Goal: Task Accomplishment & Management: Manage account settings

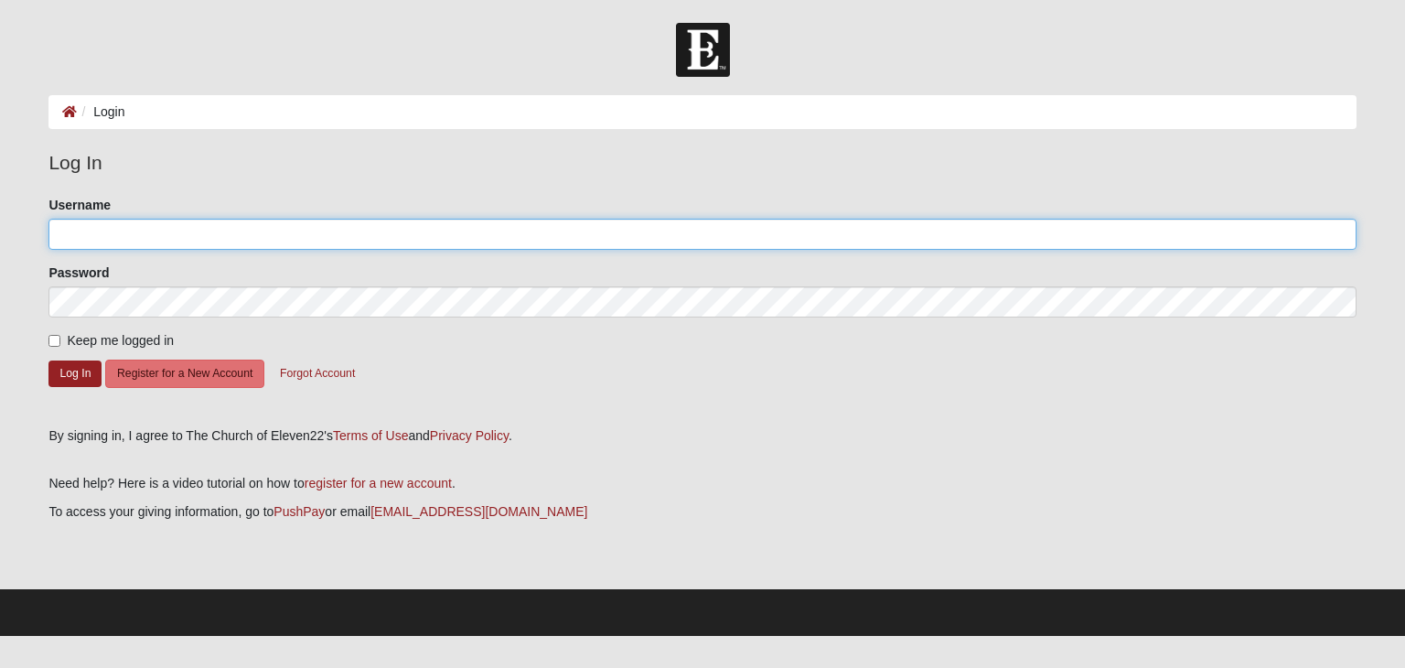
click at [84, 242] on input "Username" at bounding box center [701, 234] width 1307 height 31
type input "Johnmarycraft"
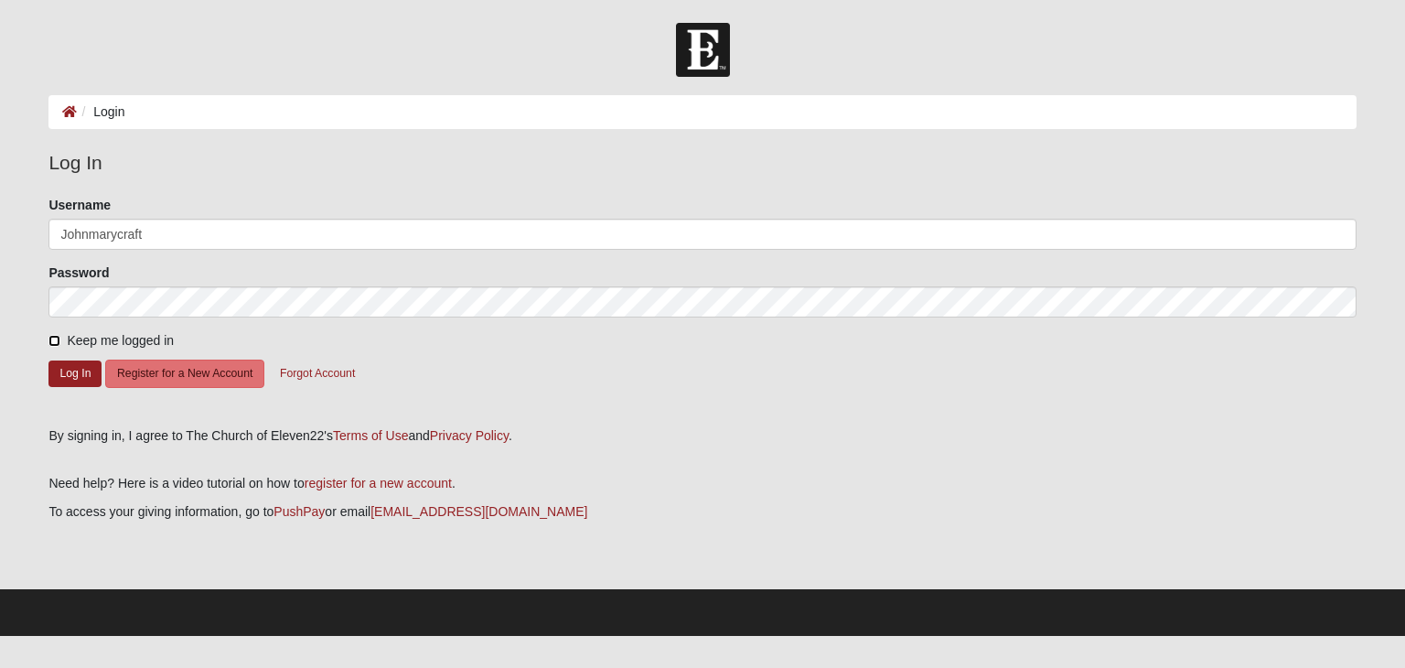
click at [55, 339] on input "Keep me logged in" at bounding box center [54, 341] width 12 height 12
checkbox input "true"
click at [77, 378] on button "Log In" at bounding box center [74, 373] width 53 height 27
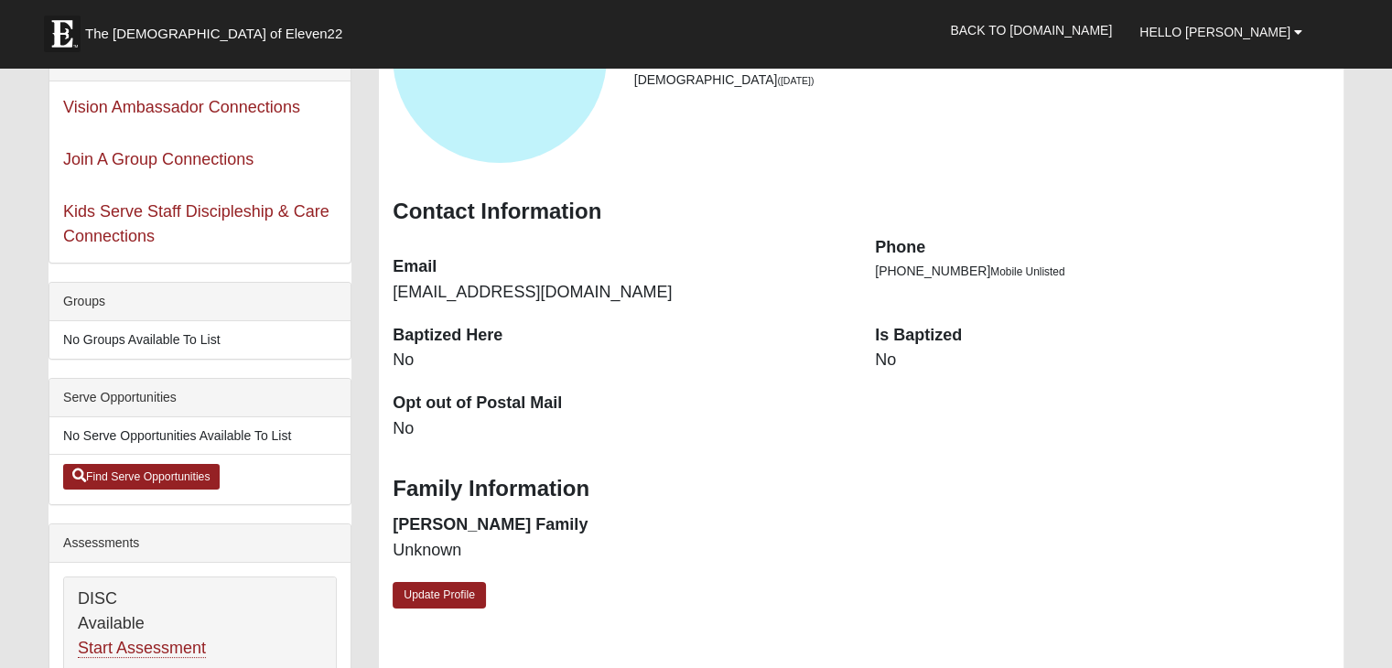
scroll to position [274, 0]
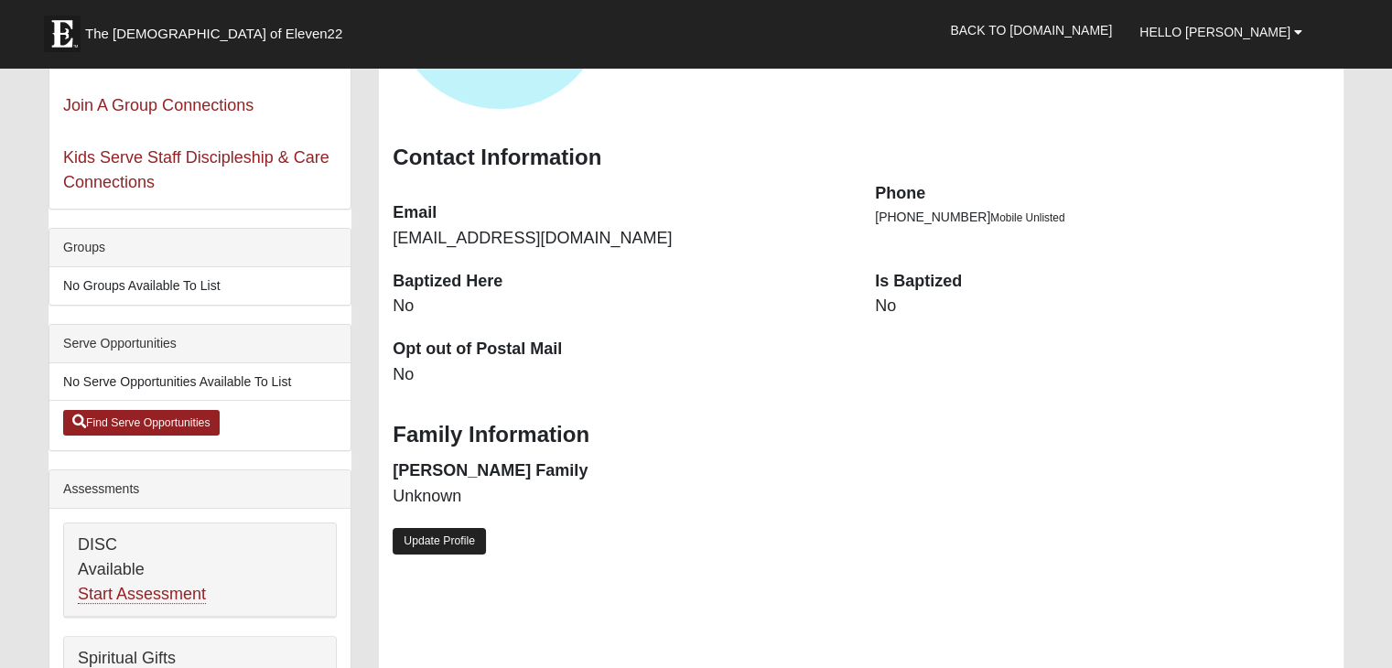
click at [429, 542] on link "Update Profile" at bounding box center [438, 541] width 93 height 27
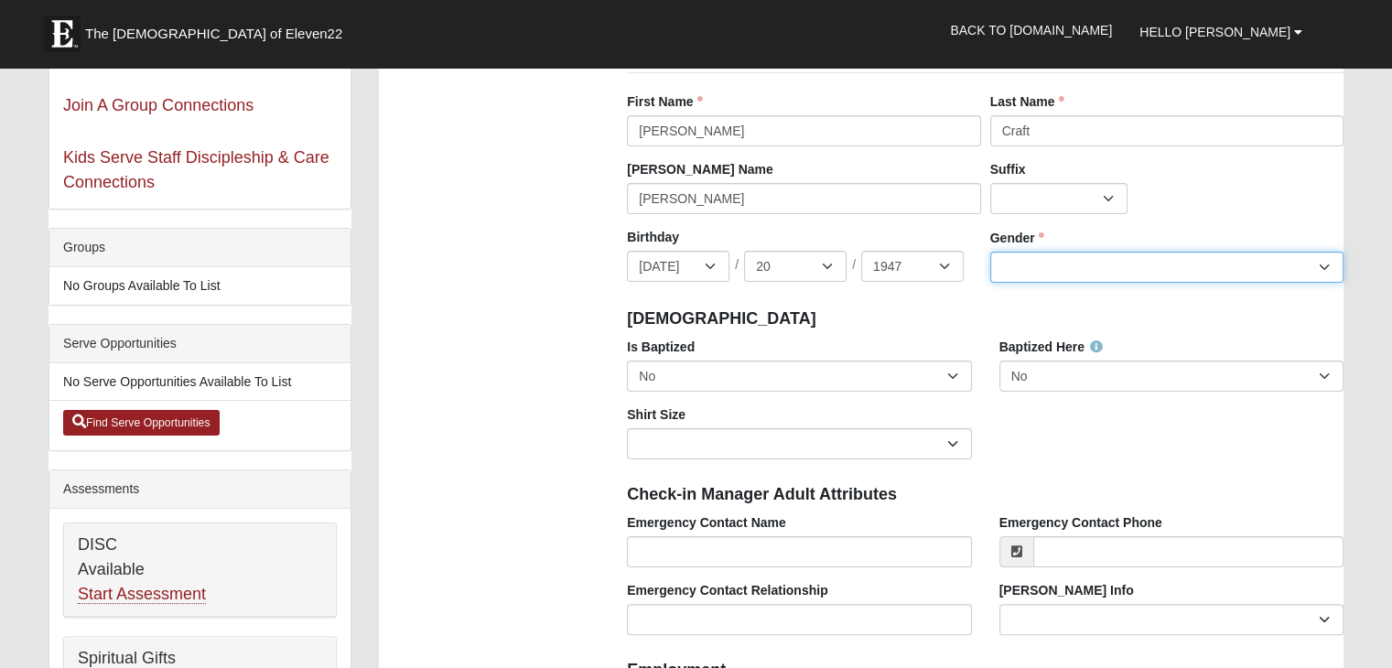
click at [1072, 265] on select "Male Female" at bounding box center [1166, 267] width 353 height 31
select select "Male"
click at [990, 252] on select "Male Female" at bounding box center [1166, 267] width 353 height 31
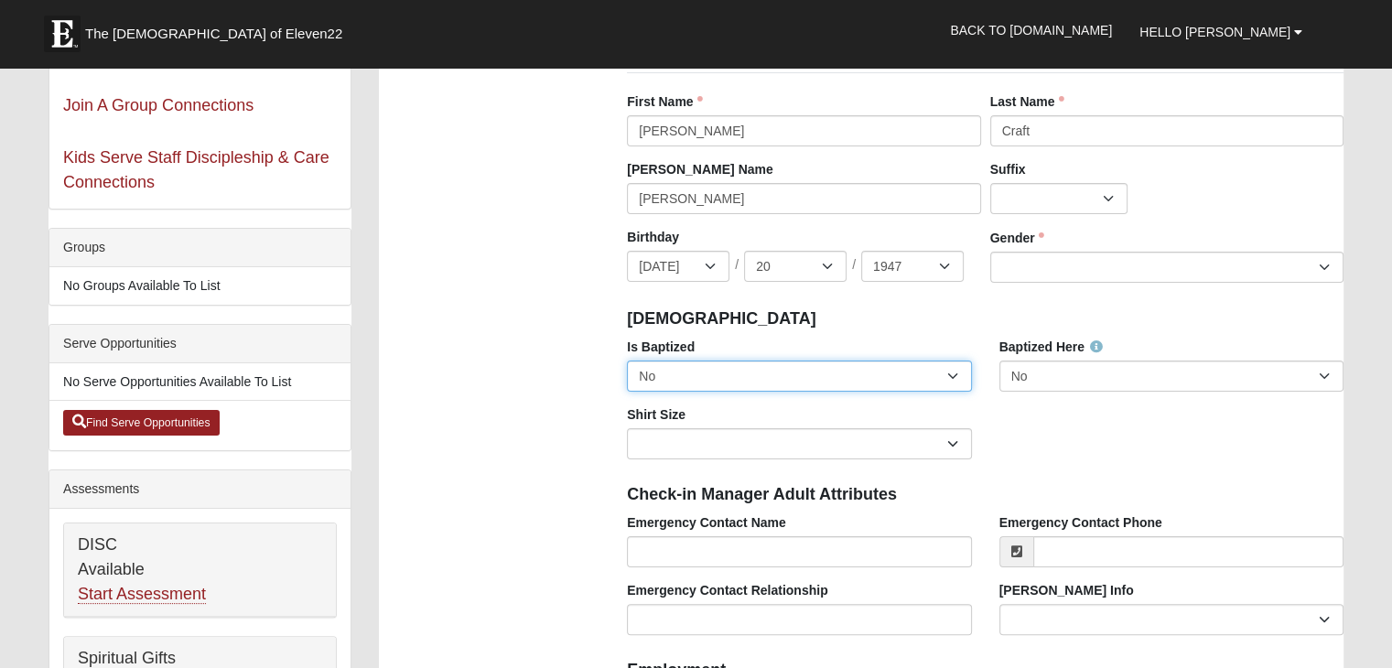
click at [682, 379] on select "No Yes" at bounding box center [799, 375] width 344 height 31
select select "True"
click at [627, 360] on select "No Yes" at bounding box center [799, 375] width 344 height 31
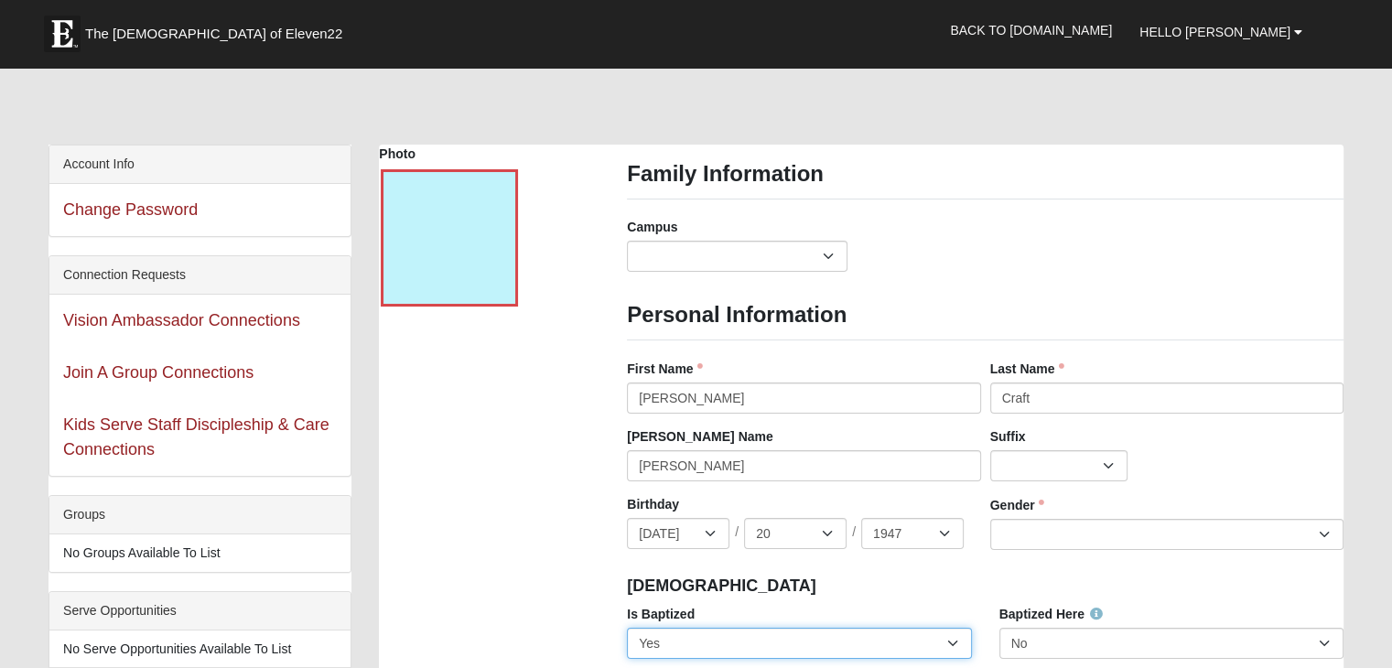
scroll to position [0, 0]
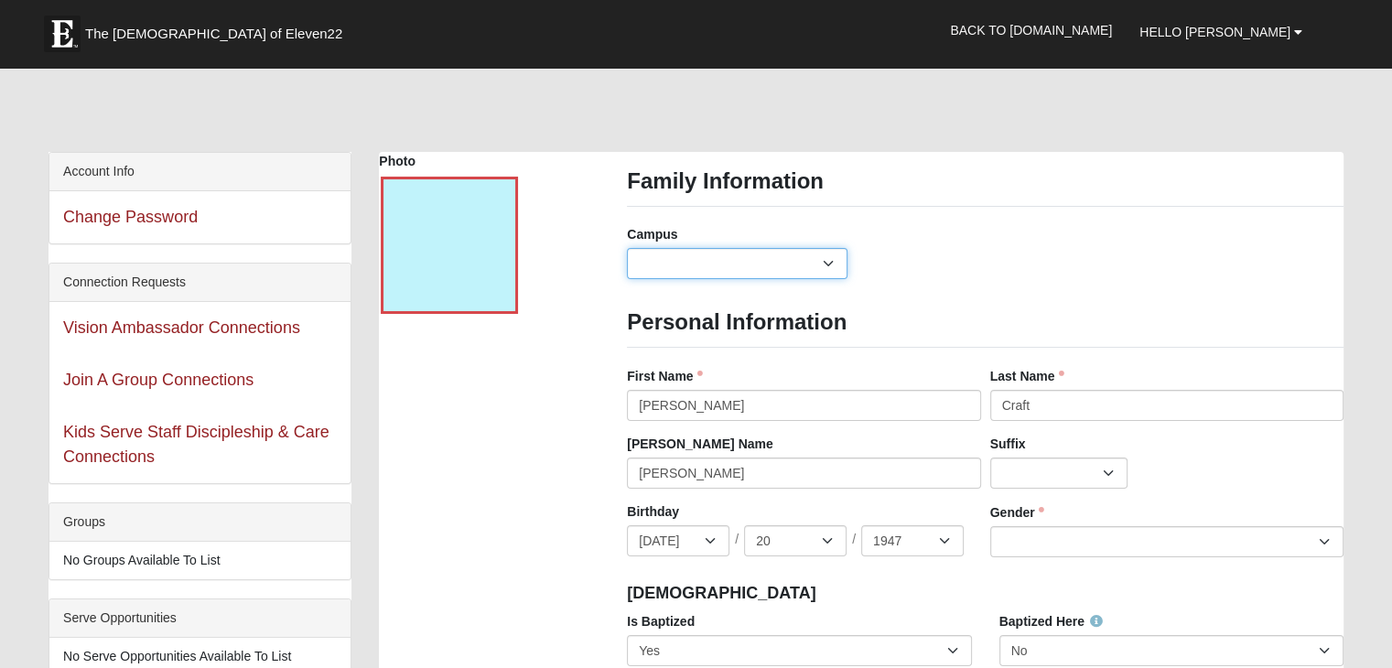
click at [811, 268] on select "Arlington Baymeadows Eleven22 Online Fleming Island Jesup Mandarin North Jax Or…" at bounding box center [737, 263] width 220 height 31
select select "16"
click at [627, 248] on select "Arlington Baymeadows Eleven22 Online Fleming Island Jesup Mandarin North Jax Or…" at bounding box center [737, 263] width 220 height 31
click at [1098, 266] on div "Campus Arlington Baymeadows Eleven22 Online Fleming Island Jesup Mandarin North…" at bounding box center [985, 259] width 744 height 68
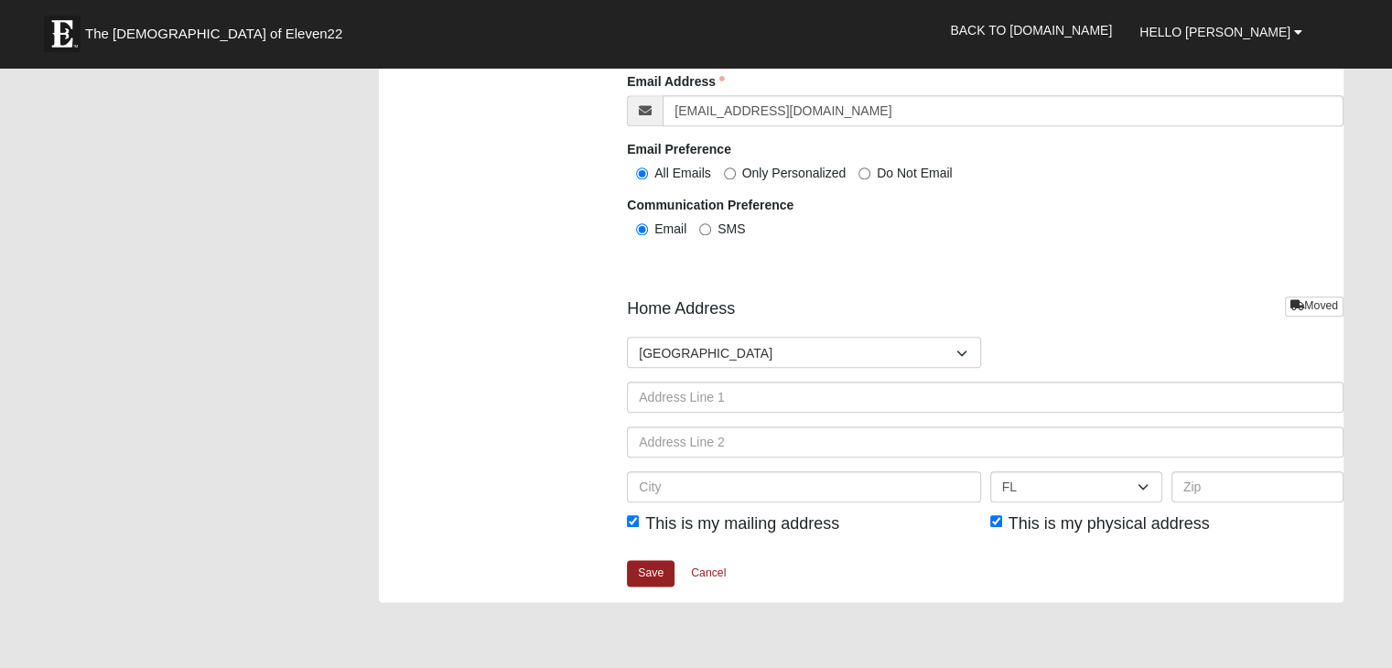
scroll to position [2104, 0]
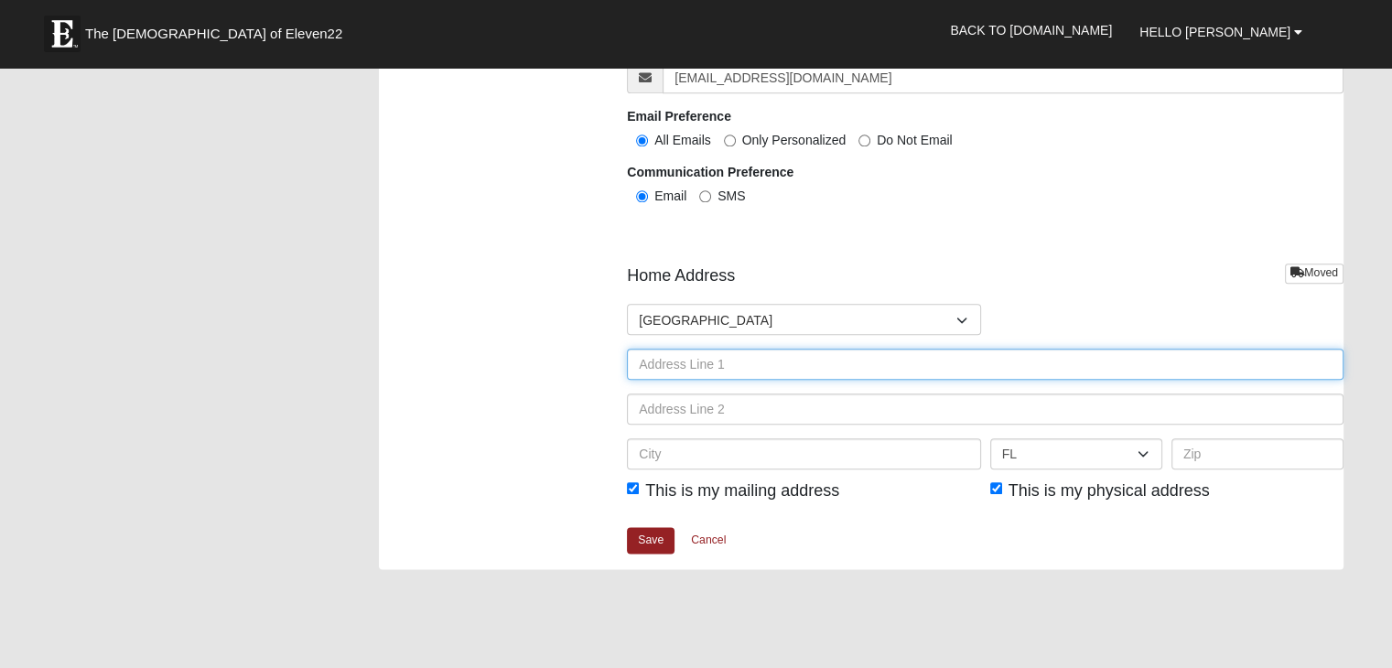
click at [681, 363] on input "text" at bounding box center [985, 364] width 716 height 31
type input "819 Spinnakers Reach Drive"
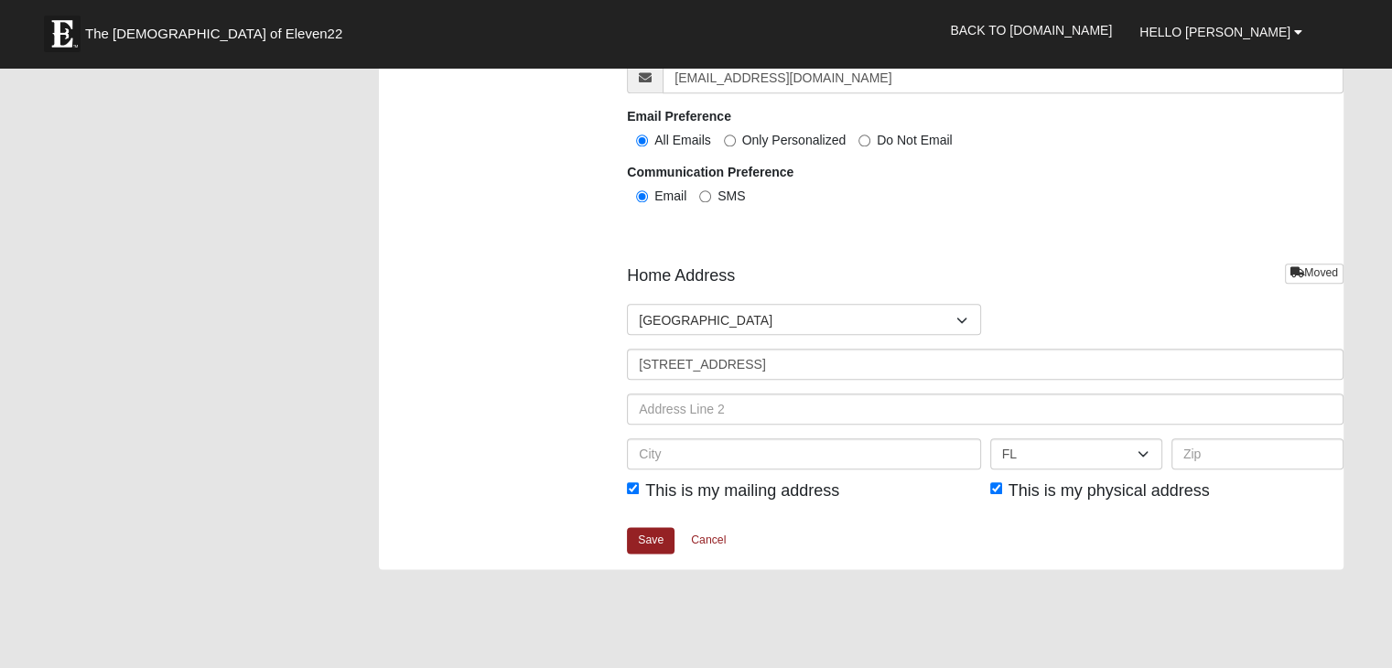
type input "Ponte Vedra Beach"
type input "32082"
click at [637, 491] on input "This is my mailing address" at bounding box center [633, 488] width 12 height 12
checkbox input "false"
click at [651, 543] on link "Save" at bounding box center [651, 540] width 48 height 27
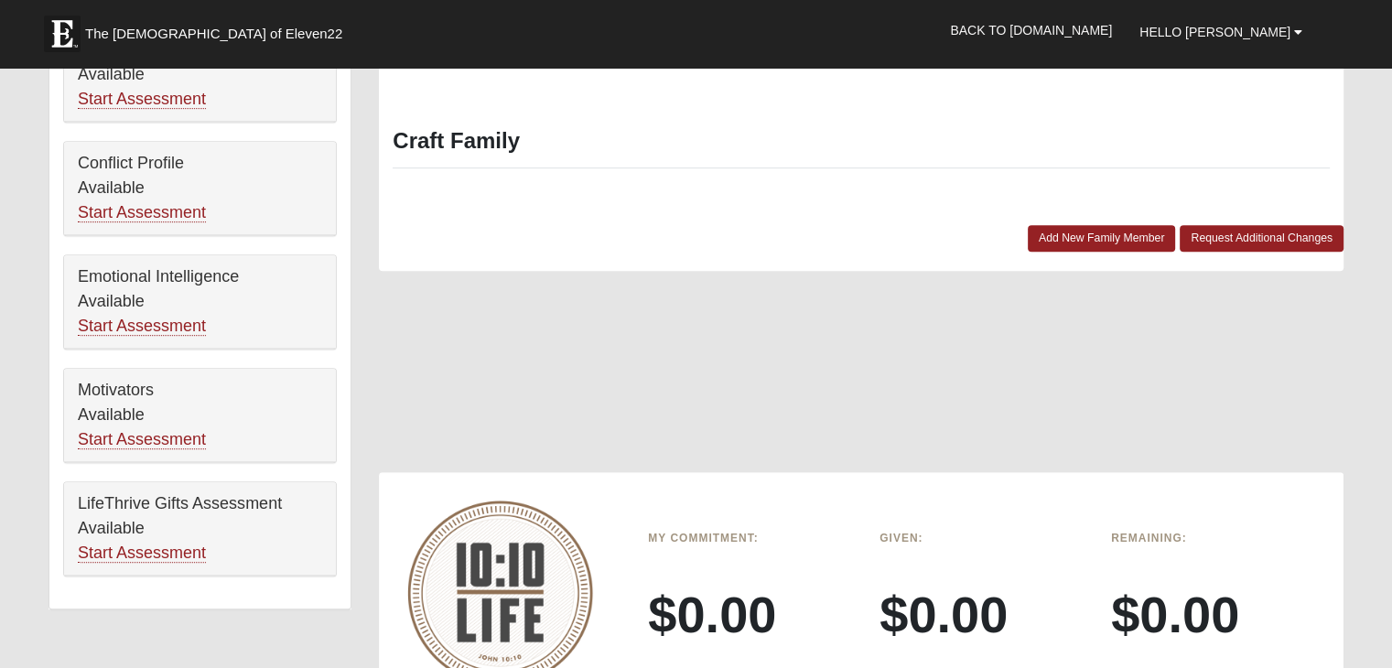
scroll to position [915, 0]
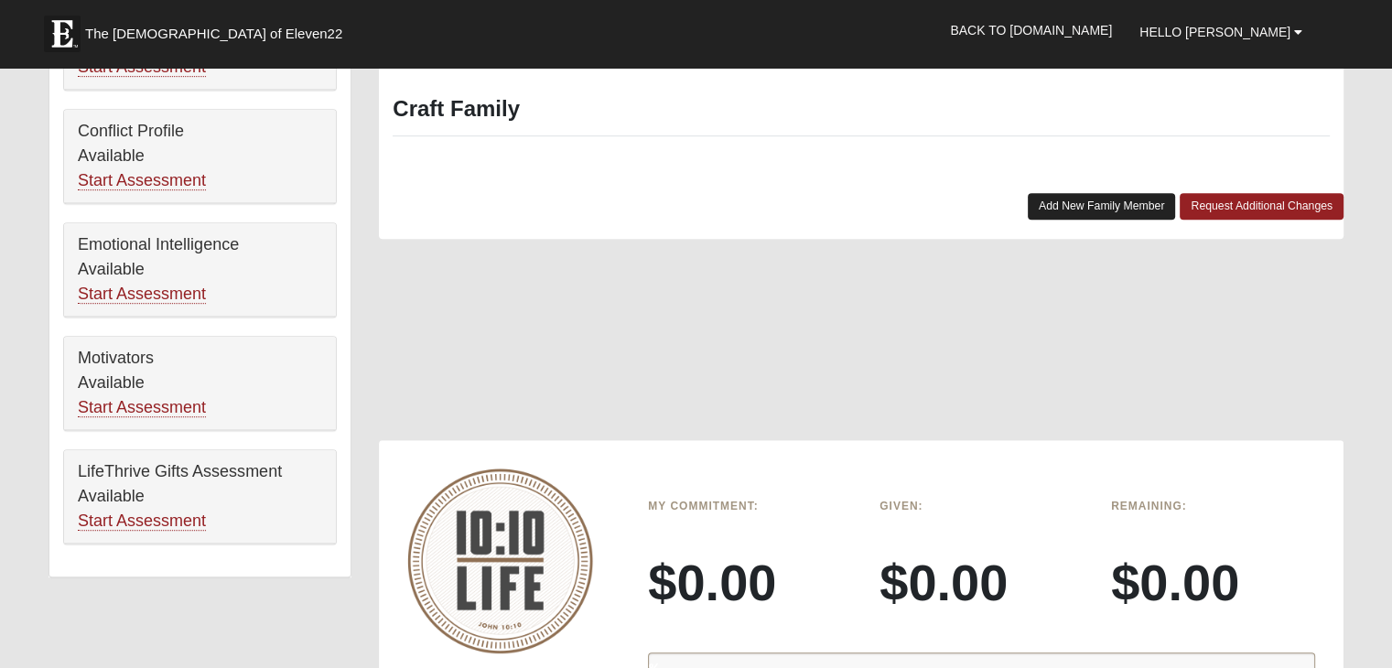
click at [1071, 206] on link "Add New Family Member" at bounding box center [1101, 206] width 148 height 27
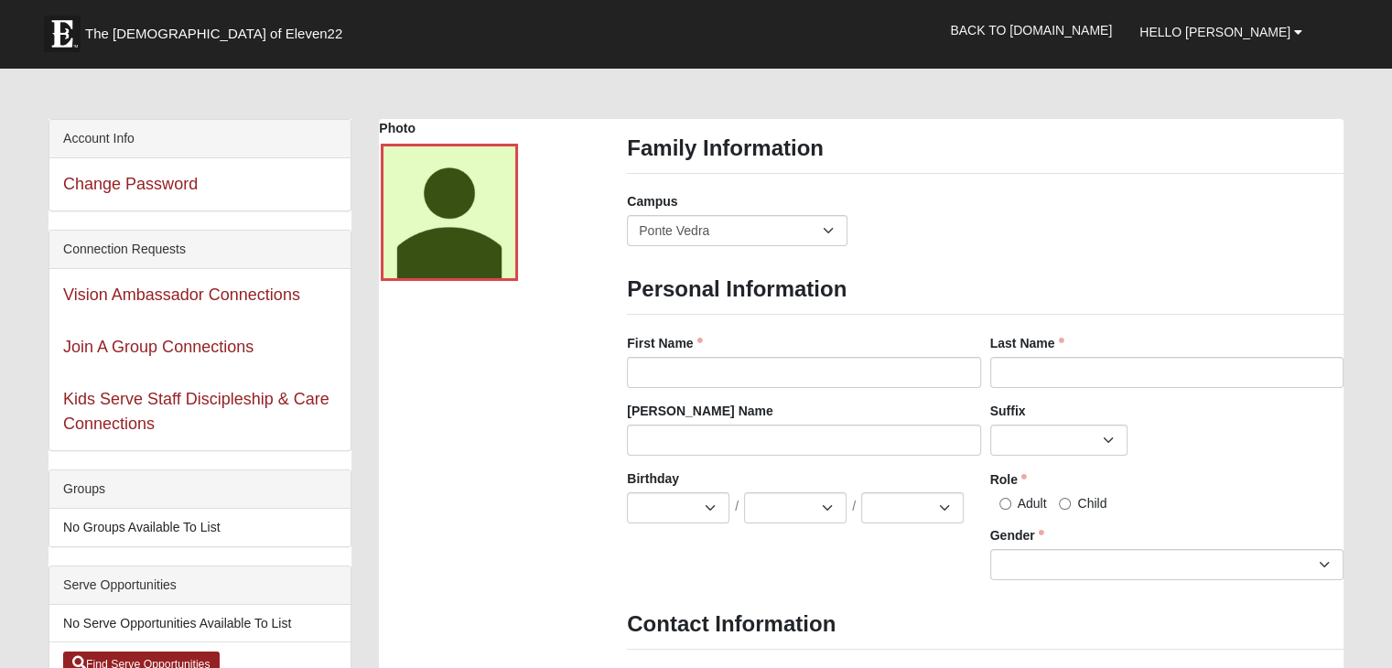
scroll to position [0, 0]
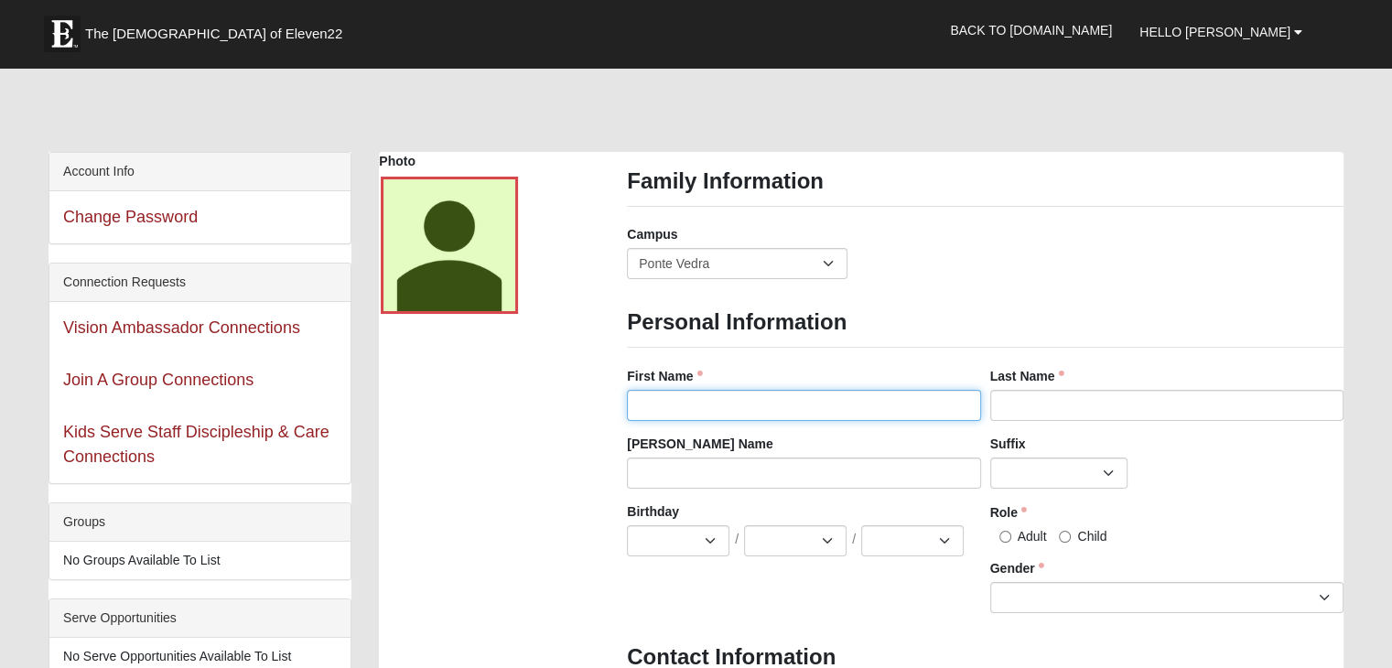
click at [644, 405] on input "First Name" at bounding box center [803, 405] width 353 height 31
type input "Mary"
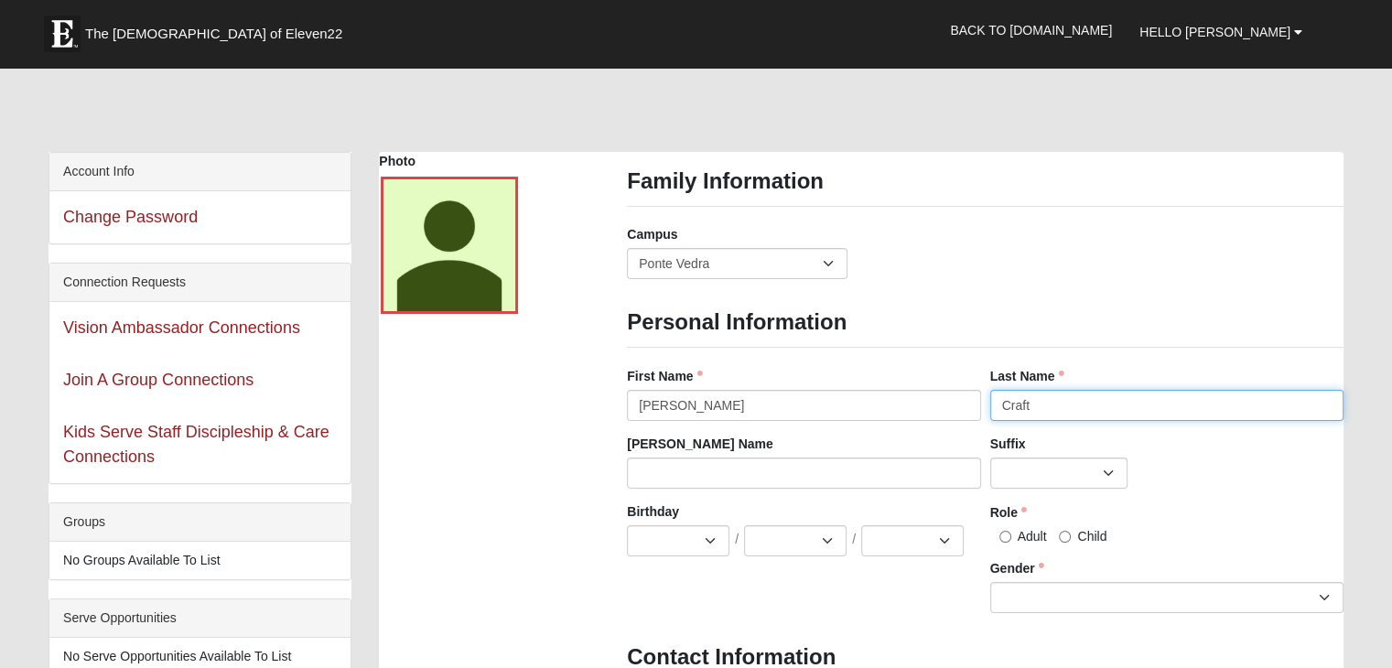
type input "Craft"
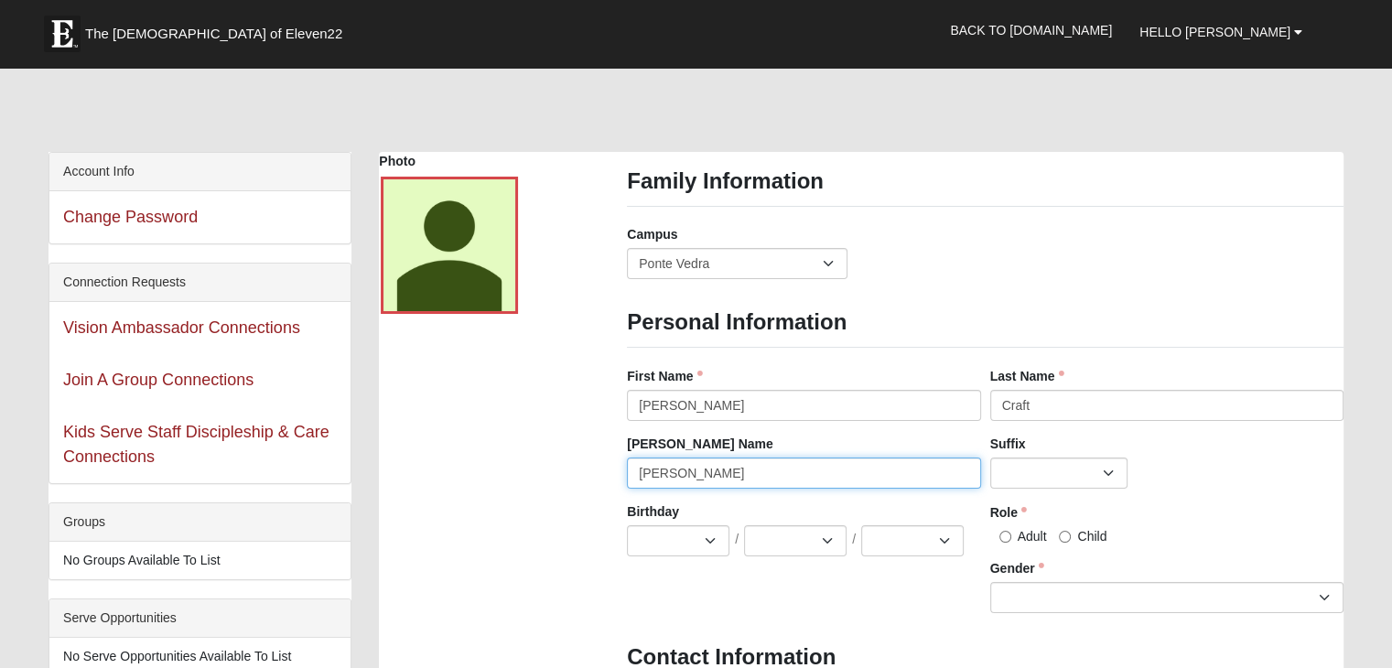
type input "Mary"
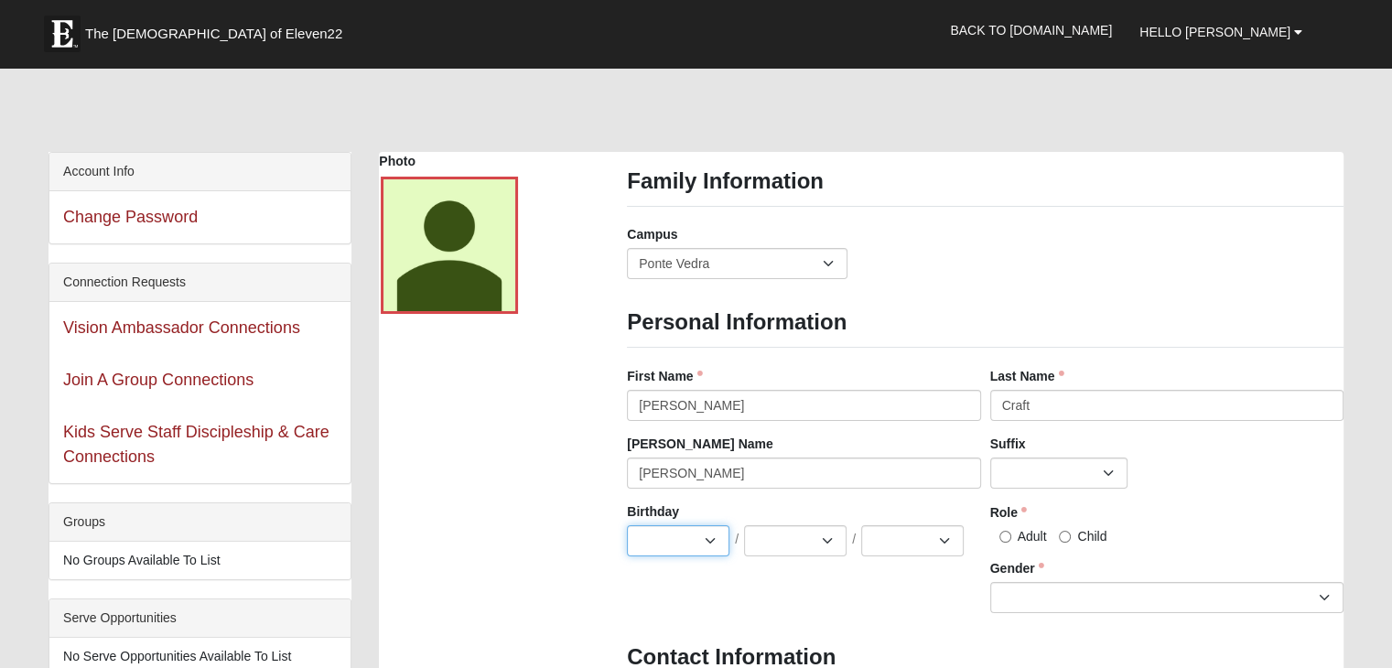
click at [677, 535] on select "Jan Feb Mar Apr May Jun Jul Aug Sep Oct Nov Dec" at bounding box center [678, 540] width 102 height 31
select select "11"
click at [627, 525] on select "Jan Feb Mar Apr May Jun Jul Aug Sep Oct Nov Dec" at bounding box center [678, 540] width 102 height 31
click at [805, 543] on select "1 2 3 4 5 6 7 8 9 10 11 12 13 14 15 16 17 18 19 20 21 22 23 24 25 26 27 28 29 3…" at bounding box center [795, 540] width 102 height 31
select select "19"
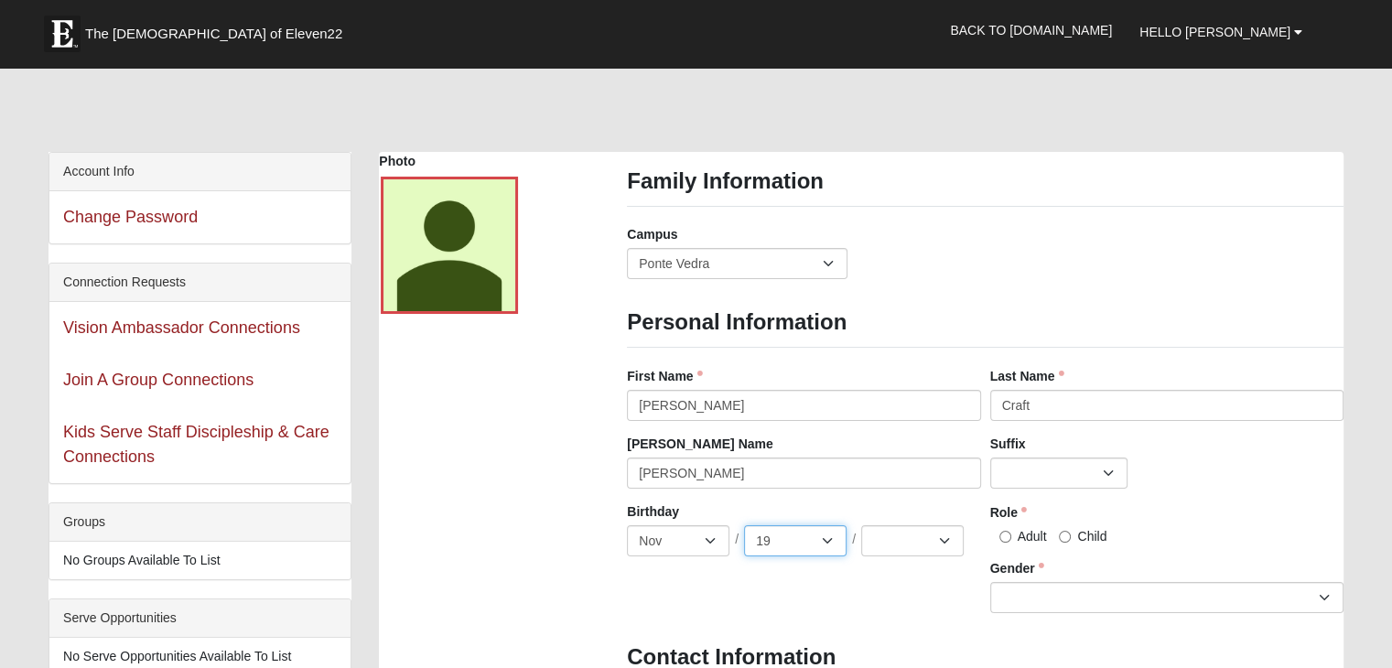
click at [744, 525] on select "1 2 3 4 5 6 7 8 9 10 11 12 13 14 15 16 17 18 19 20 21 22 23 24 25 26 27 28 29 3…" at bounding box center [795, 540] width 102 height 31
click at [922, 550] on select "2025 2024 2023 2022 2021 2020 2019 2018 2017 2016 2015 2014 2013 2012 2011 2010…" at bounding box center [912, 540] width 102 height 31
select select "1954"
click at [861, 525] on select "2025 2024 2023 2022 2021 2020 2019 2018 2017 2016 2015 2014 2013 2012 2011 2010…" at bounding box center [912, 540] width 102 height 31
click at [1005, 533] on input "Adult" at bounding box center [1005, 537] width 12 height 12
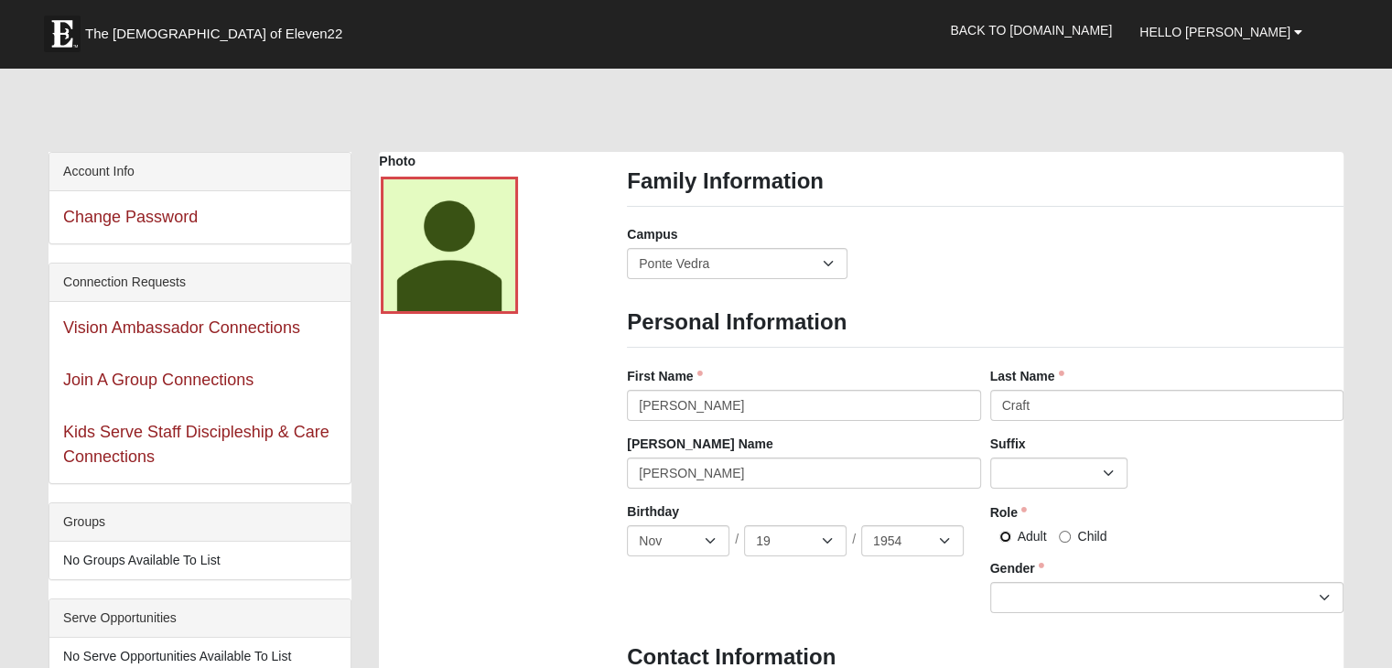
radio input "true"
click at [1069, 595] on select "Male Female" at bounding box center [1166, 597] width 353 height 31
select select "Female"
click at [990, 582] on select "Male Female" at bounding box center [1166, 597] width 353 height 31
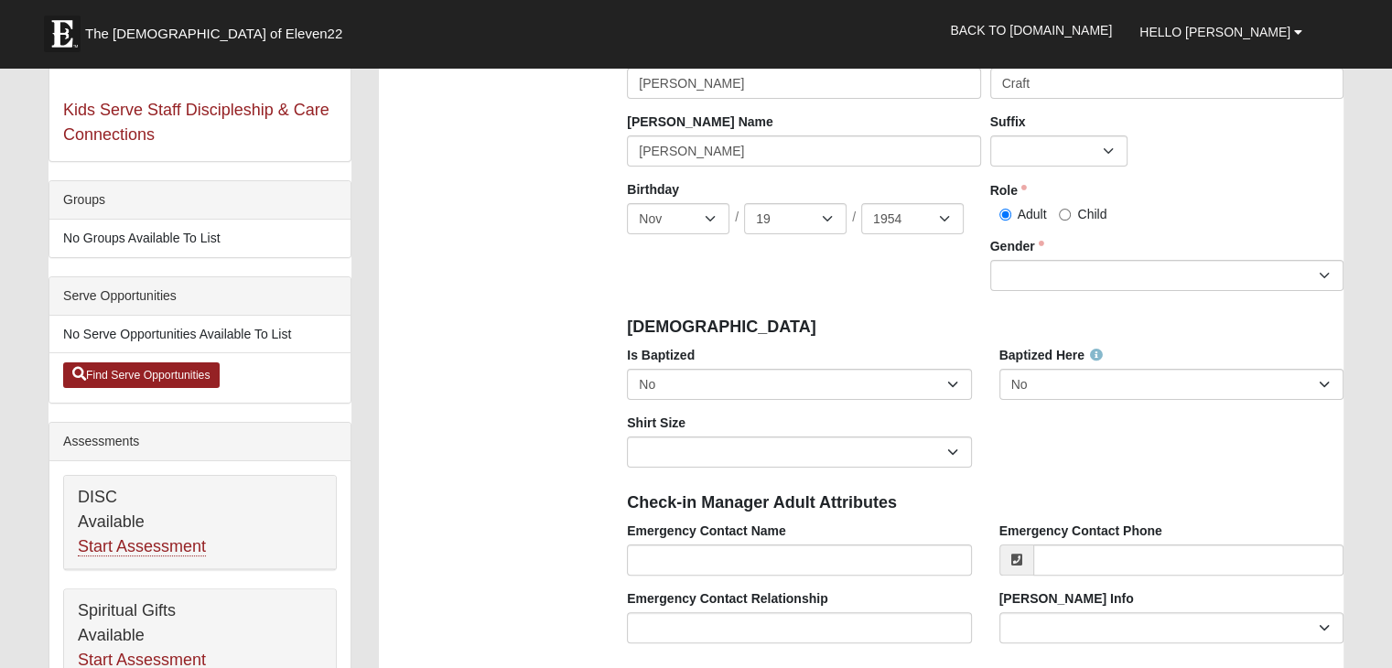
scroll to position [366, 0]
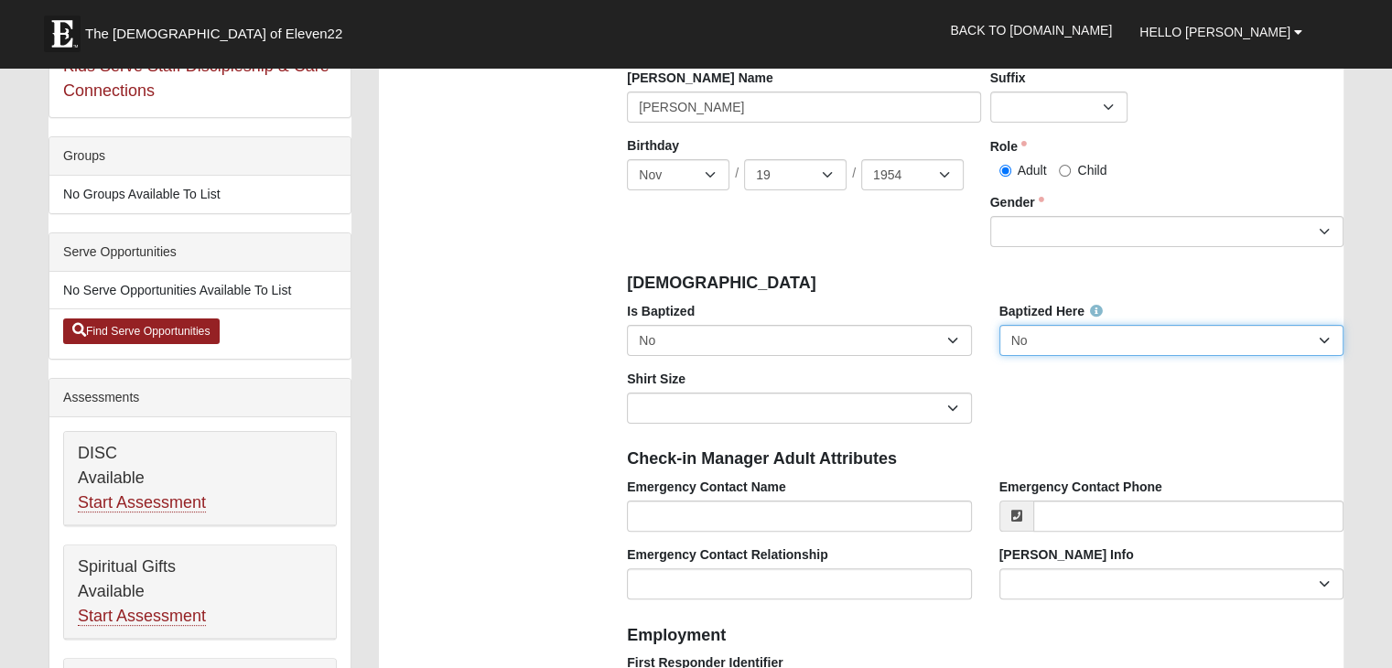
click at [1178, 339] on select "No Yes" at bounding box center [1171, 340] width 344 height 31
select select "True"
click at [999, 325] on select "No Yes" at bounding box center [1171, 340] width 344 height 31
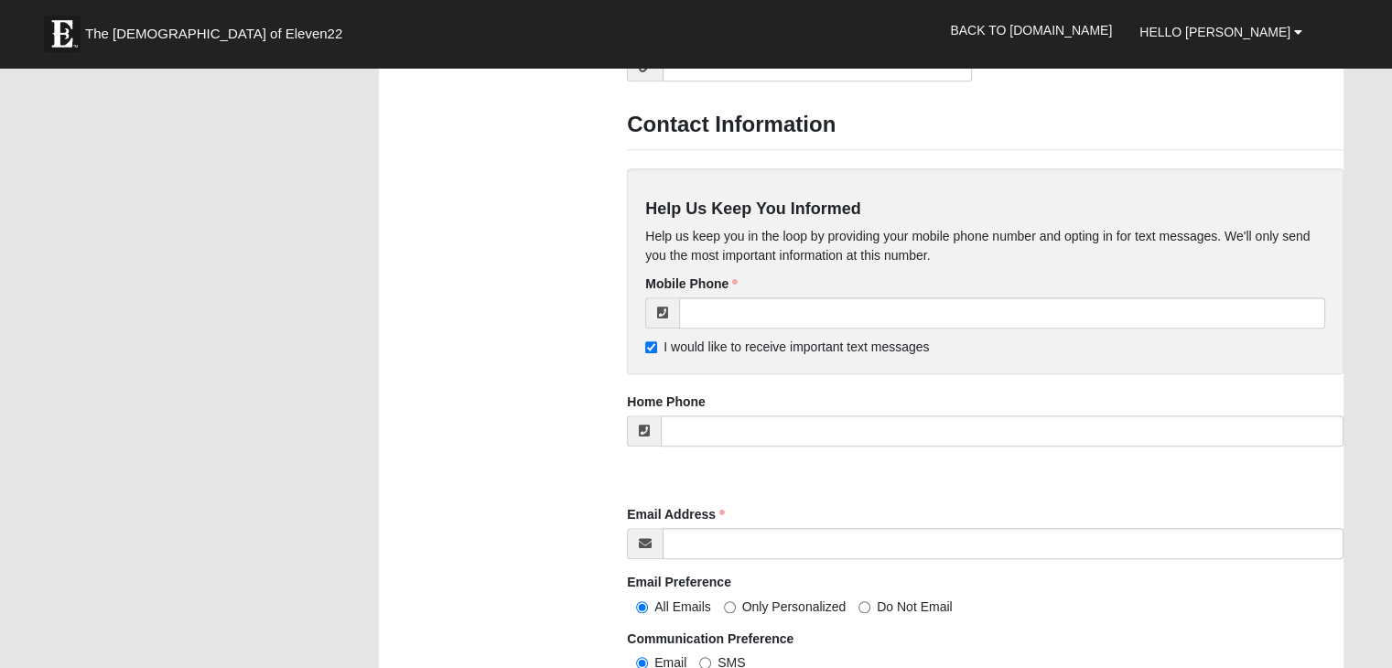
scroll to position [1555, 0]
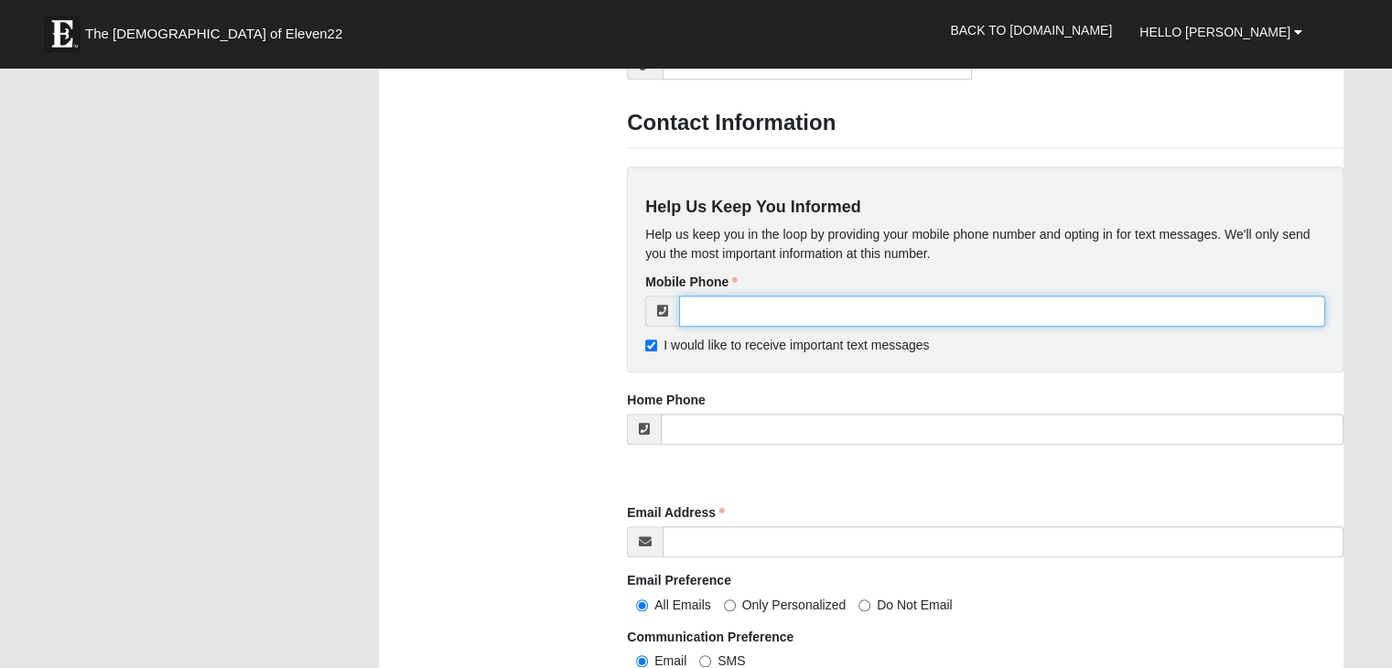
click at [706, 314] on input "tel" at bounding box center [1002, 311] width 646 height 31
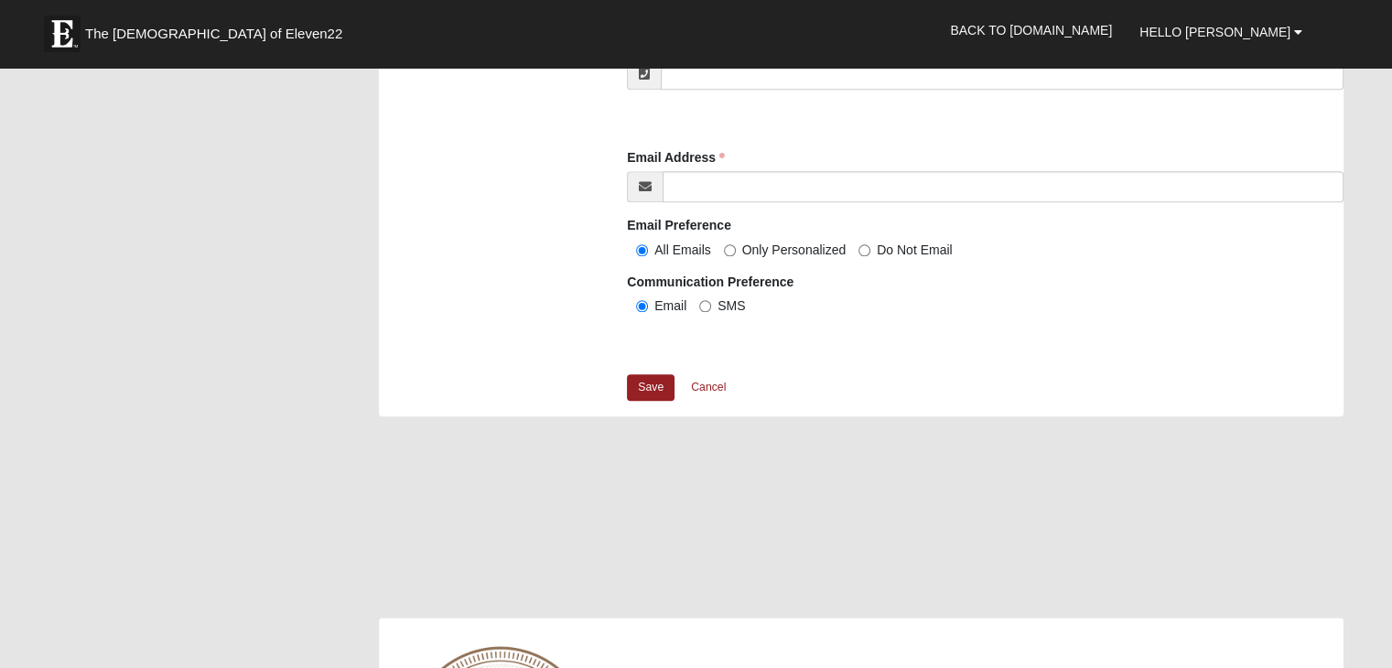
scroll to position [1921, 0]
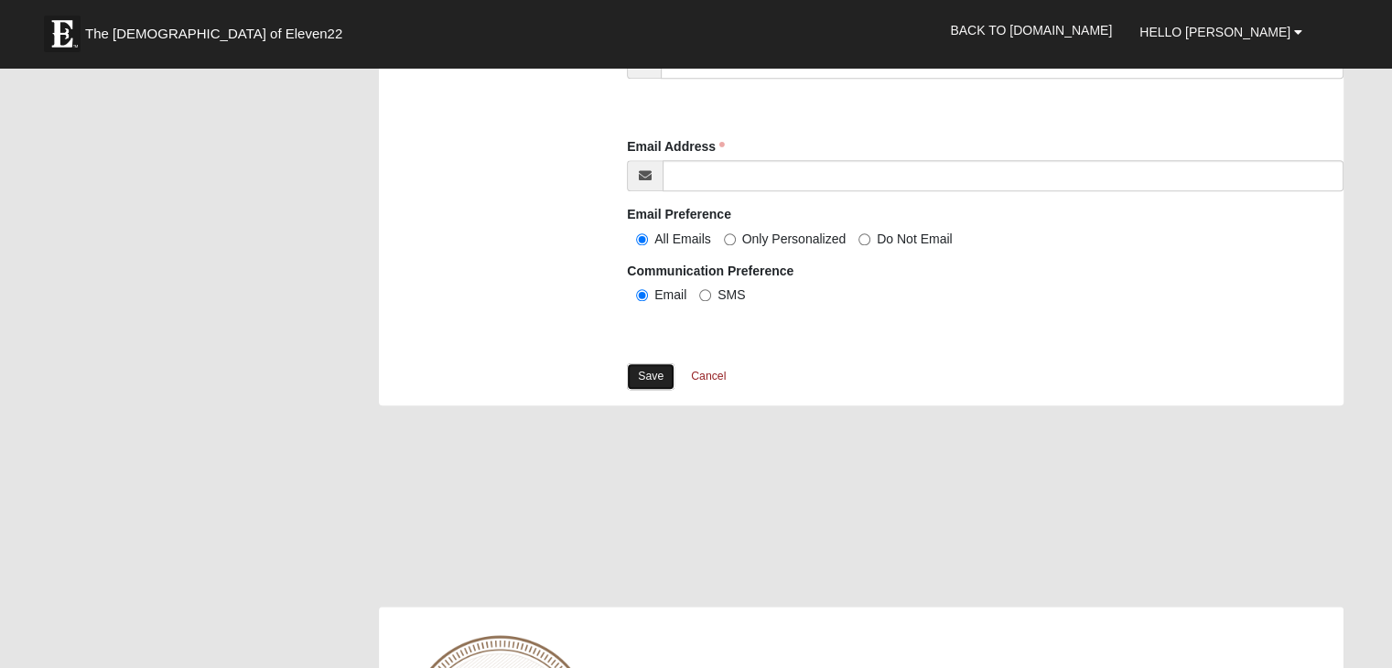
type input "(904) 612-6211"
click at [655, 364] on link "Save" at bounding box center [651, 376] width 48 height 27
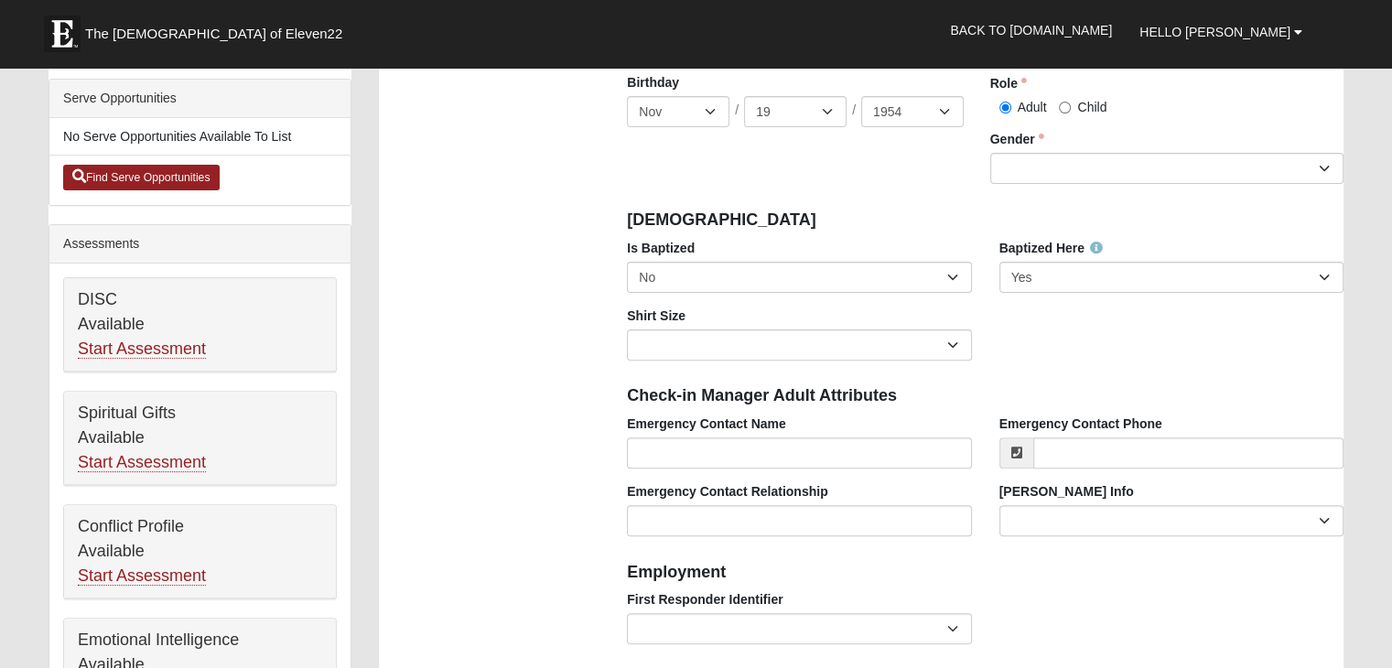
scroll to position [0, 0]
